Goal: Transaction & Acquisition: Register for event/course

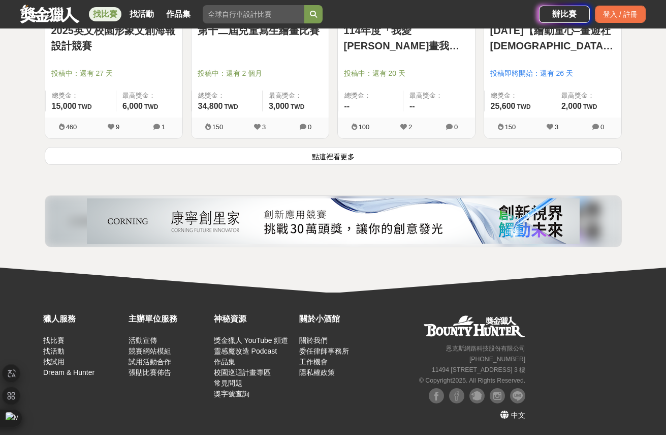
scroll to position [1116, 0]
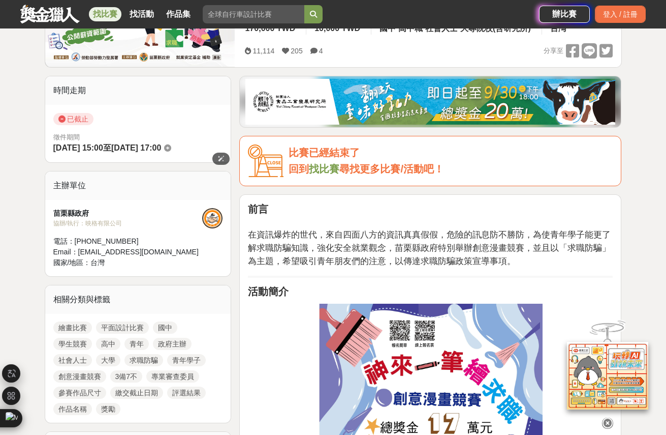
scroll to position [102, 0]
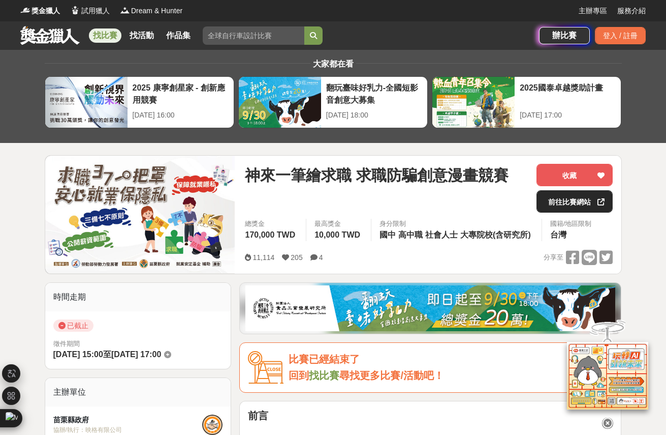
click at [579, 207] on link "前往比賽網站" at bounding box center [575, 201] width 76 height 22
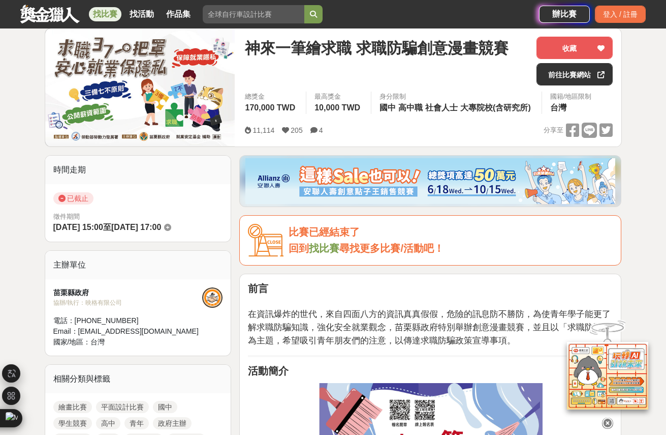
scroll to position [153, 0]
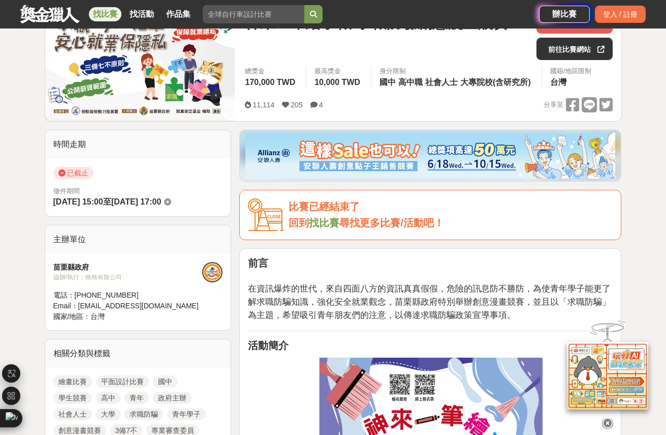
click at [318, 294] on span "在資訊爆炸的世代，來自四面八方的資訊真真假假，危險的訊息防不勝防，為使青年學子能更了解求職防騙知識，強化安全就業觀念，苗栗縣政府特別舉辦創意漫畫競賽，並且以「…" at bounding box center [429, 301] width 363 height 37
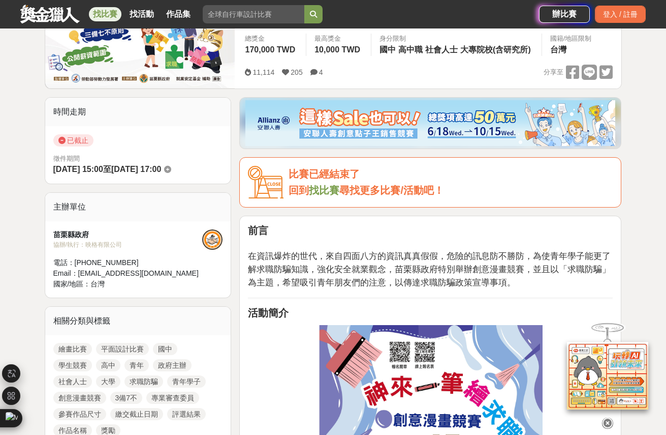
scroll to position [203, 0]
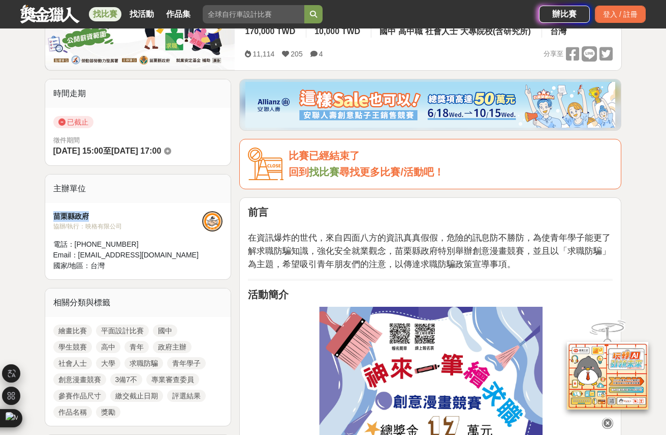
drag, startPoint x: 51, startPoint y: 216, endPoint x: 97, endPoint y: 220, distance: 46.4
click at [97, 220] on div "苗栗縣政府 協辦/執行： 映格有限公司 電話： [PHONE_NUMBER] Email： [EMAIL_ADDRESS][DOMAIN_NAME] 國家/地…" at bounding box center [138, 241] width 186 height 76
click at [446, 251] on span "在資訊爆炸的世代，來自四面八方的資訊真真假假，危險的訊息防不勝防，為使青年學子能更了解求職防騙知識，強化安全就業觀念，苗栗縣政府特別舉辦創意漫畫競賽，並且以「…" at bounding box center [429, 250] width 363 height 37
